Goal: Task Accomplishment & Management: Manage account settings

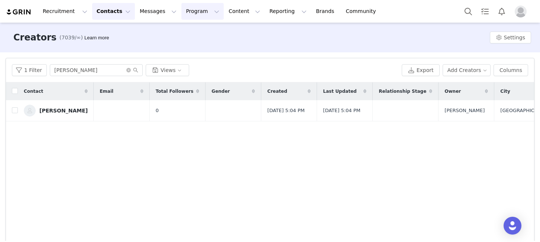
click at [182, 15] on button "Program Program" at bounding box center [202, 11] width 42 height 17
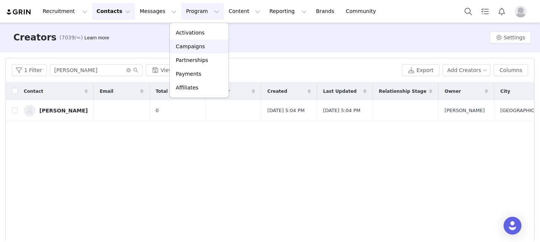
click at [202, 46] on p "Campaigns" at bounding box center [190, 47] width 29 height 8
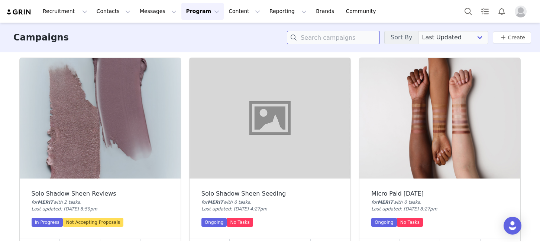
click at [344, 37] on input at bounding box center [333, 37] width 93 height 13
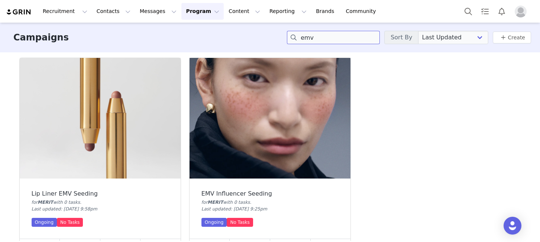
type input "emv"
click at [281, 116] on img at bounding box center [270, 118] width 161 height 121
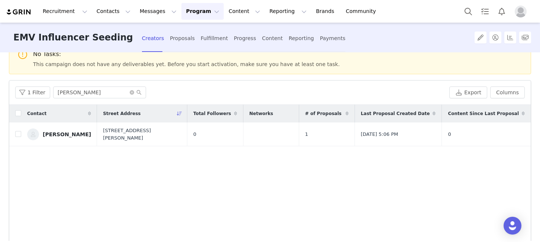
scroll to position [18, 0]
click at [116, 88] on input "[PERSON_NAME]" at bounding box center [99, 92] width 93 height 12
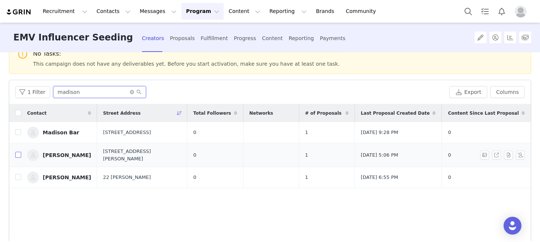
type input "madison"
click at [18, 154] on input "checkbox" at bounding box center [18, 155] width 6 height 6
checkbox input "true"
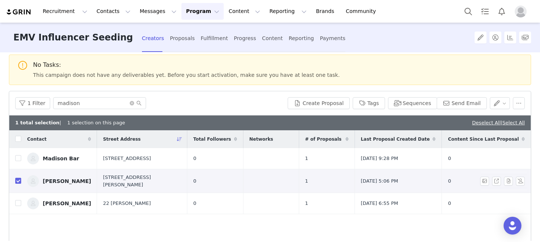
scroll to position [3, 0]
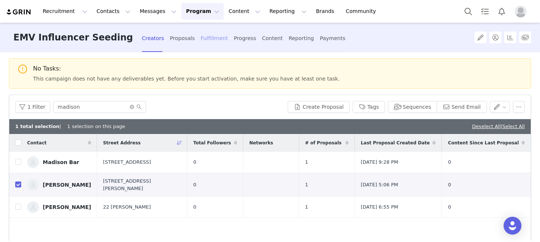
click at [201, 41] on div "Fulfillment" at bounding box center [214, 39] width 27 height 20
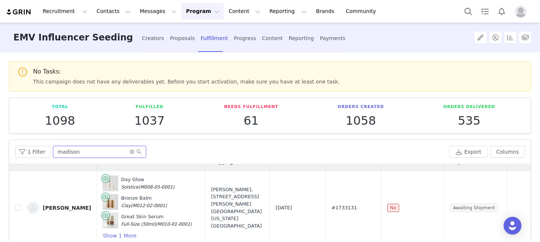
click at [83, 154] on input "madison" at bounding box center [99, 152] width 93 height 12
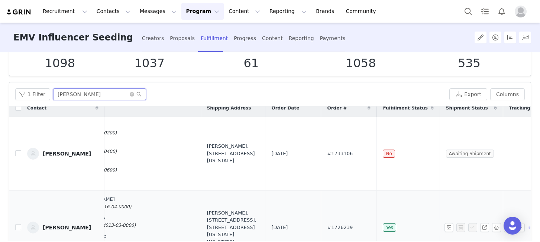
scroll to position [0, 116]
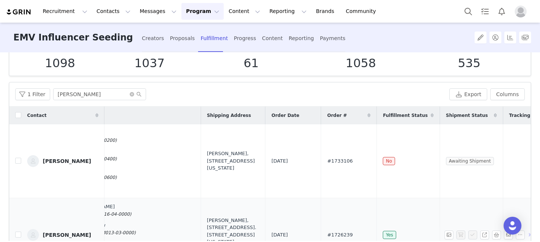
click at [321, 180] on td "#1733106" at bounding box center [349, 162] width 56 height 74
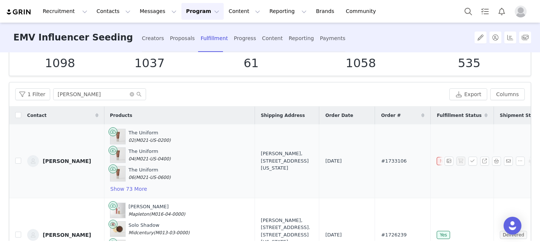
scroll to position [0, 0]
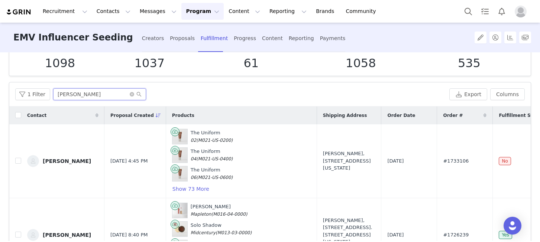
click at [90, 94] on input "[PERSON_NAME]" at bounding box center [99, 94] width 93 height 12
type input "l"
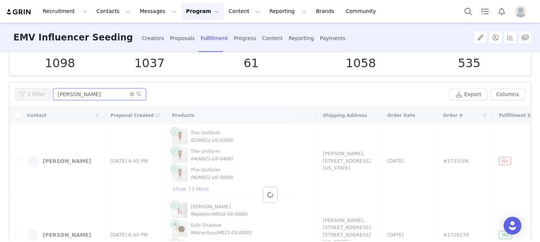
type input "[PERSON_NAME]"
click at [97, 109] on div at bounding box center [270, 195] width 522 height 177
